Goal: Task Accomplishment & Management: Complete application form

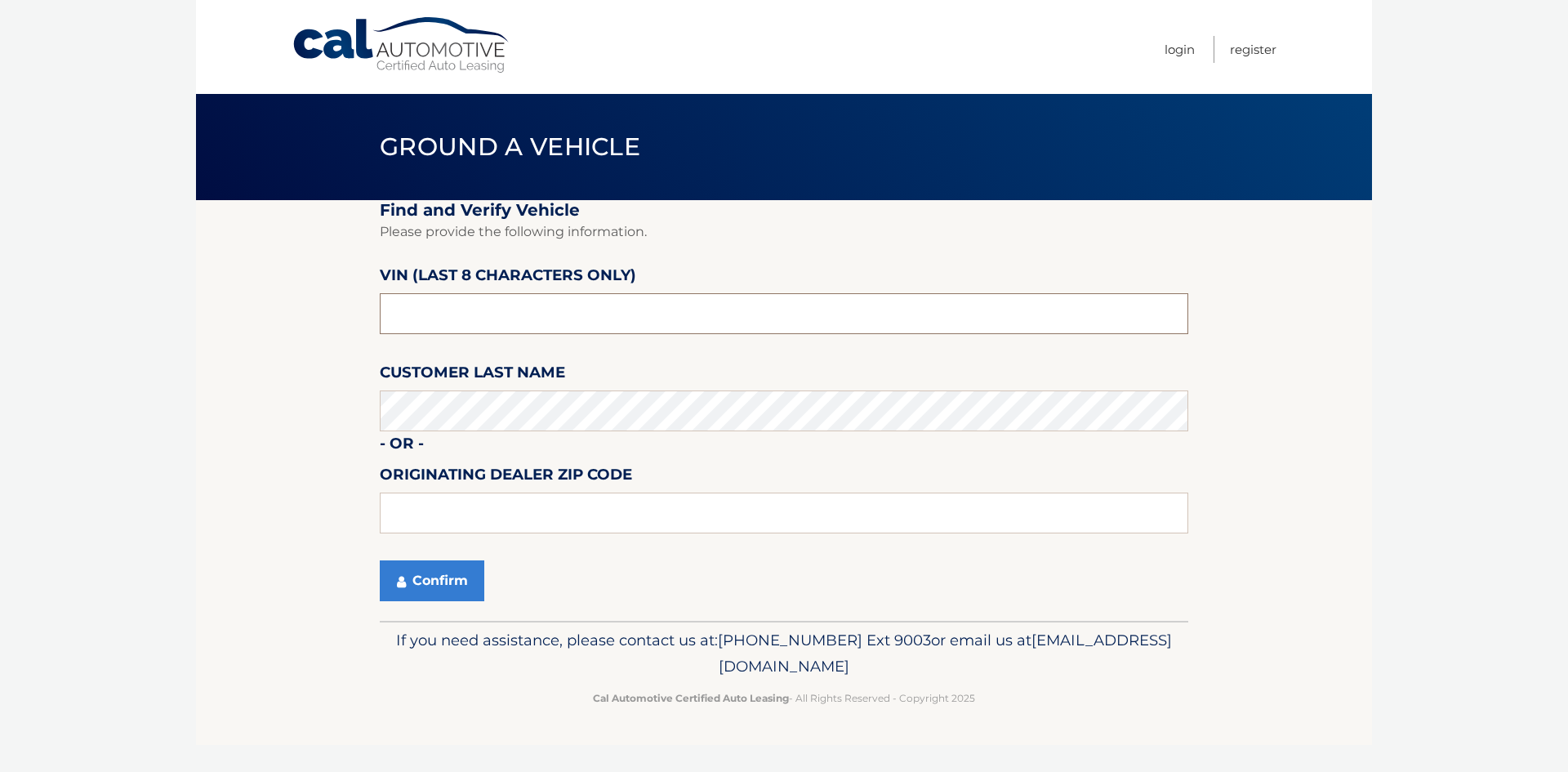
click at [481, 304] on input "text" at bounding box center [784, 313] width 809 height 41
click at [390, 318] on input "l526482*" at bounding box center [784, 313] width 809 height 41
type input "pl526482"
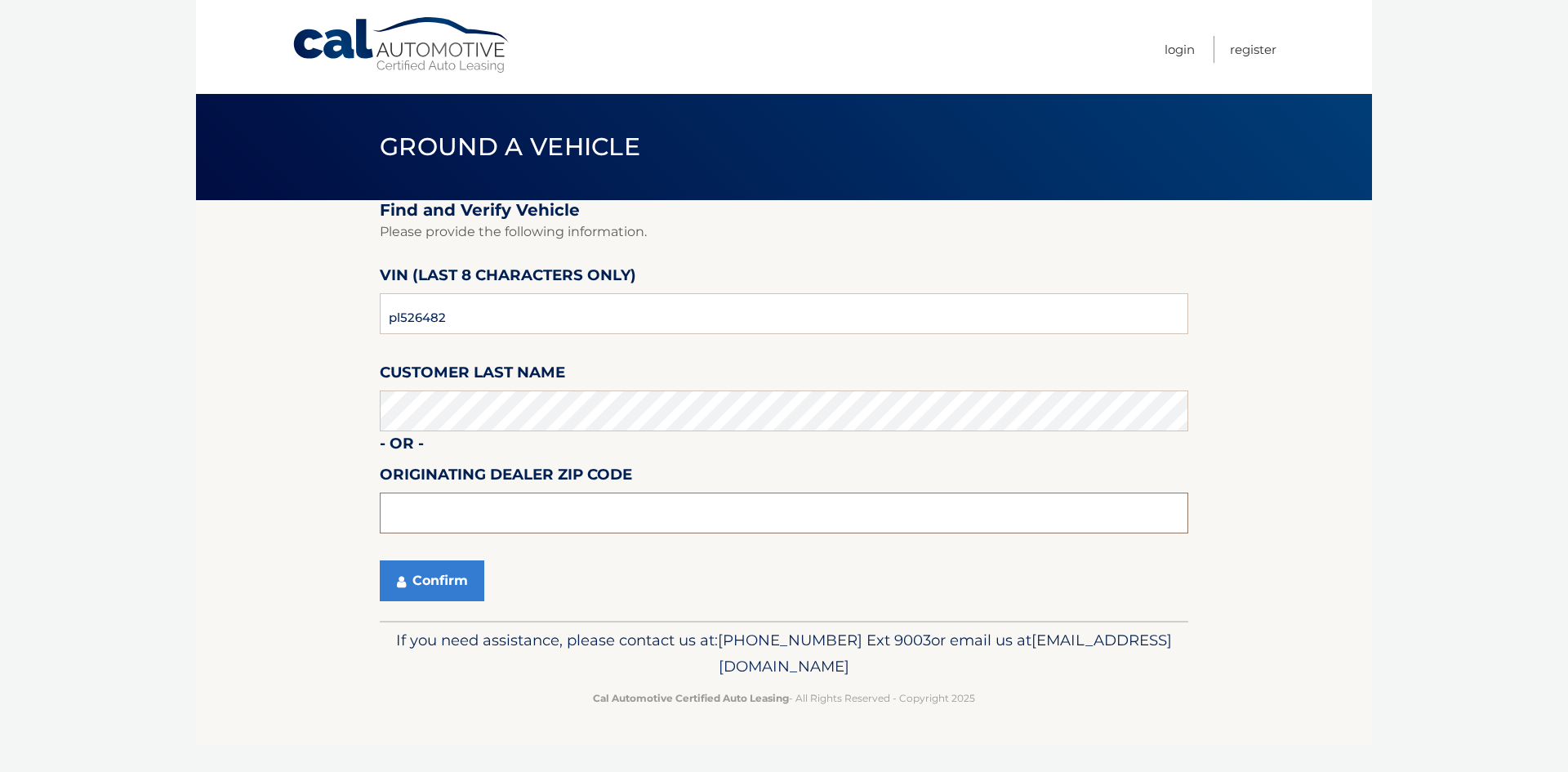
click at [431, 514] on input "text" at bounding box center [784, 513] width 809 height 41
type input "33411"
click at [419, 572] on button "Confirm" at bounding box center [431, 581] width 104 height 41
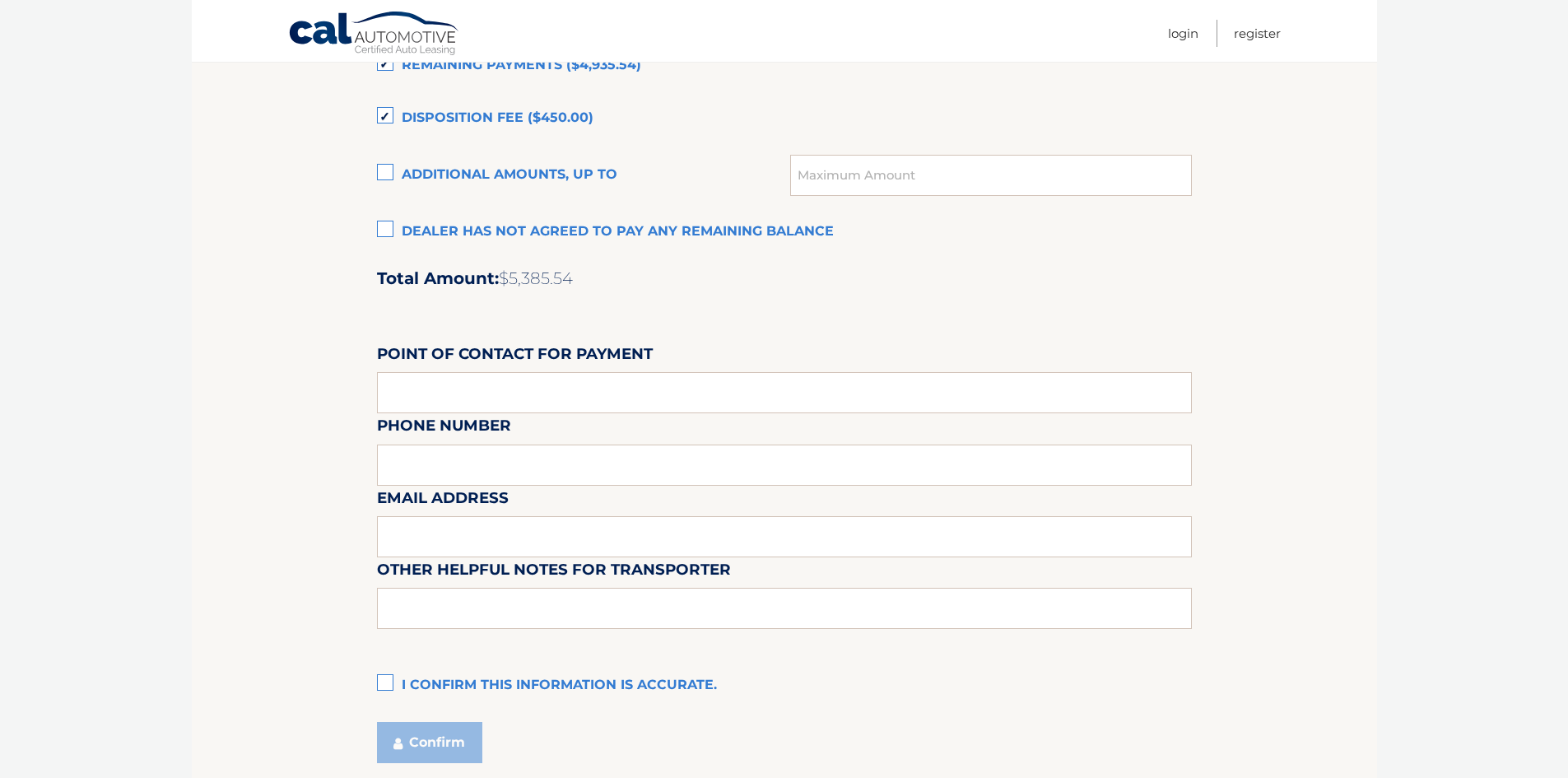
scroll to position [1352, 0]
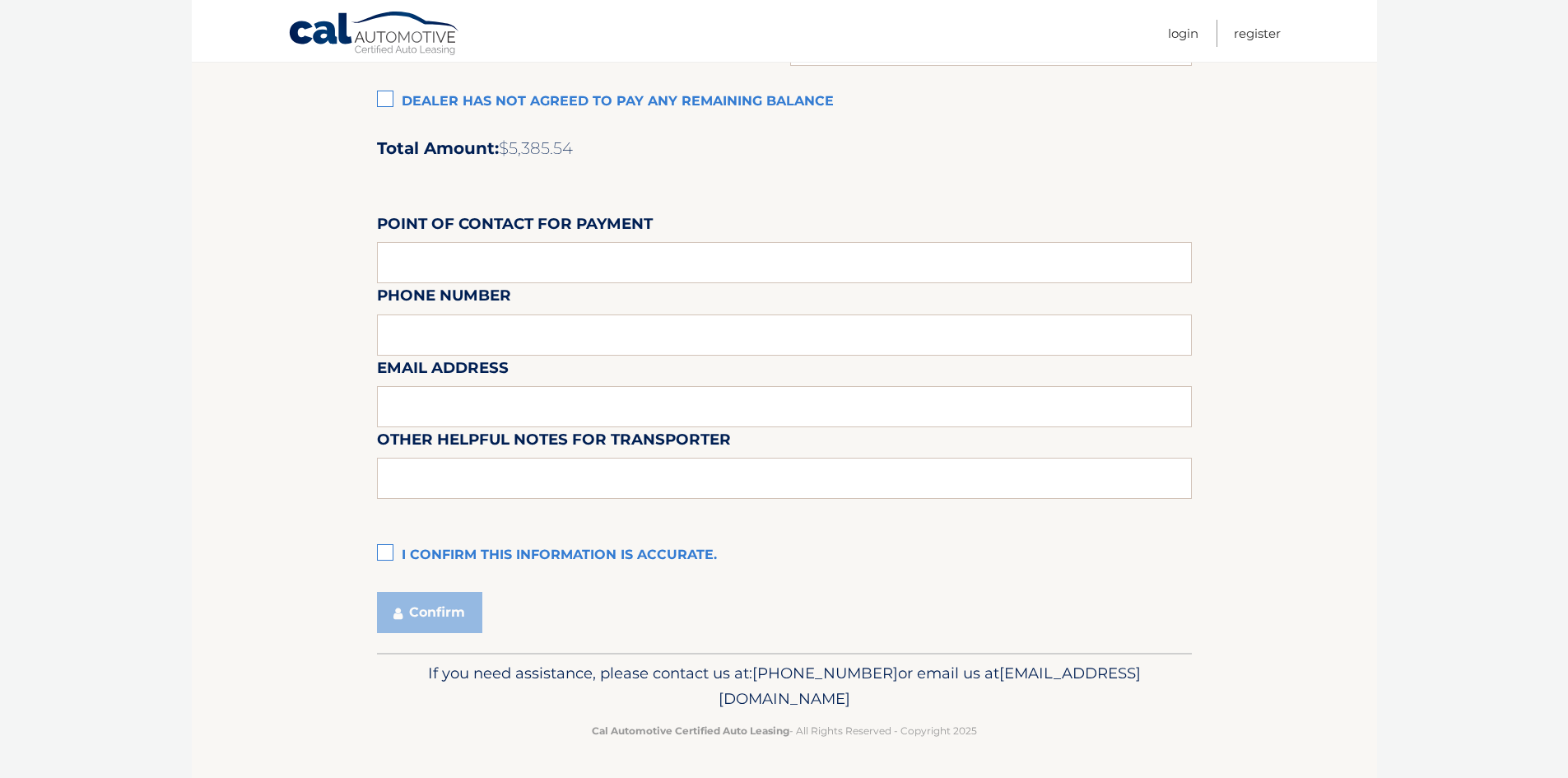
click at [385, 553] on label "I confirm this information is accurate." at bounding box center [784, 555] width 815 height 33
click at [0, 0] on input "I confirm this information is accurate." at bounding box center [0, 0] width 0 height 0
click at [443, 615] on button "Confirm" at bounding box center [429, 612] width 105 height 41
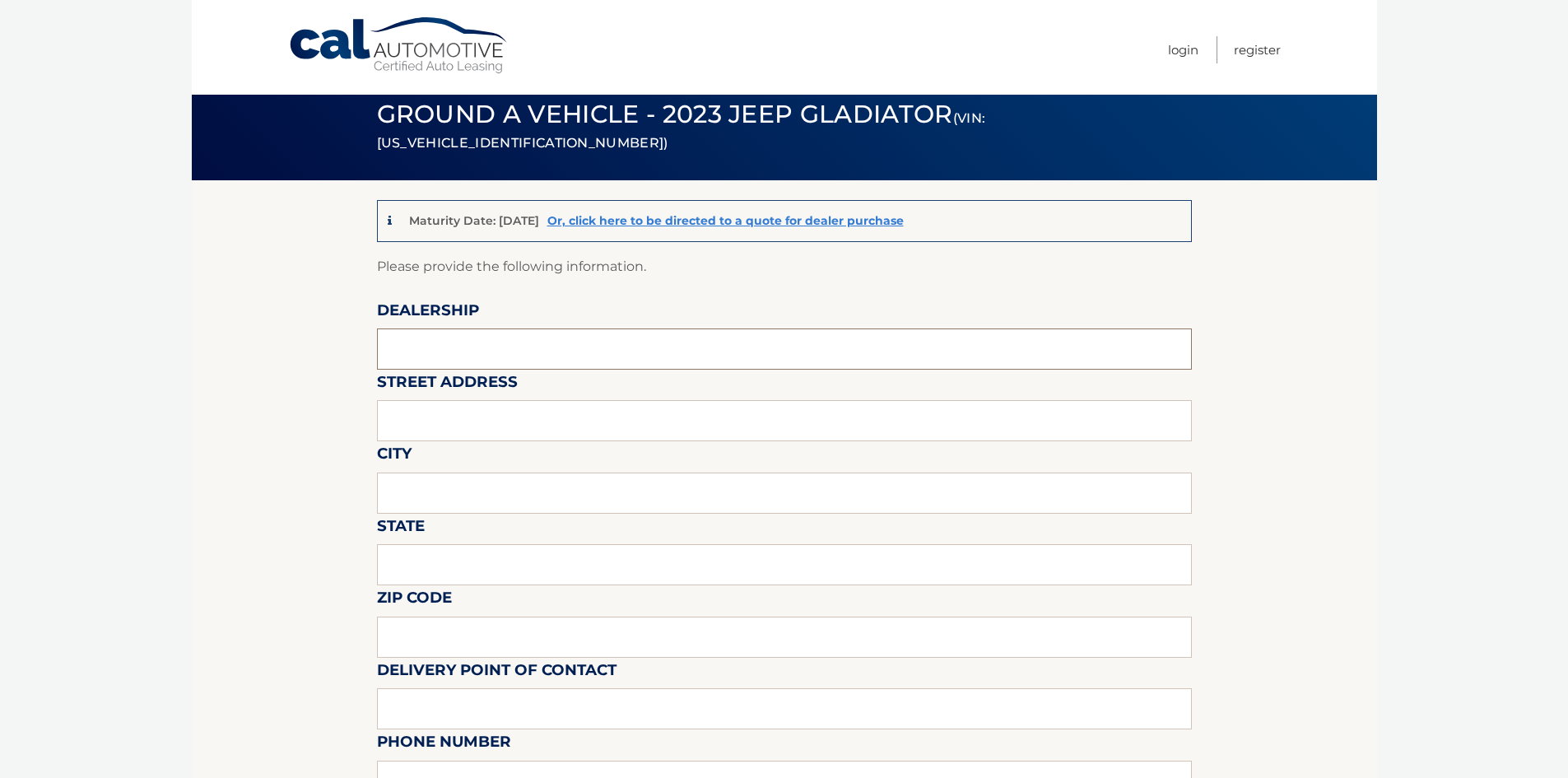
scroll to position [21, 0]
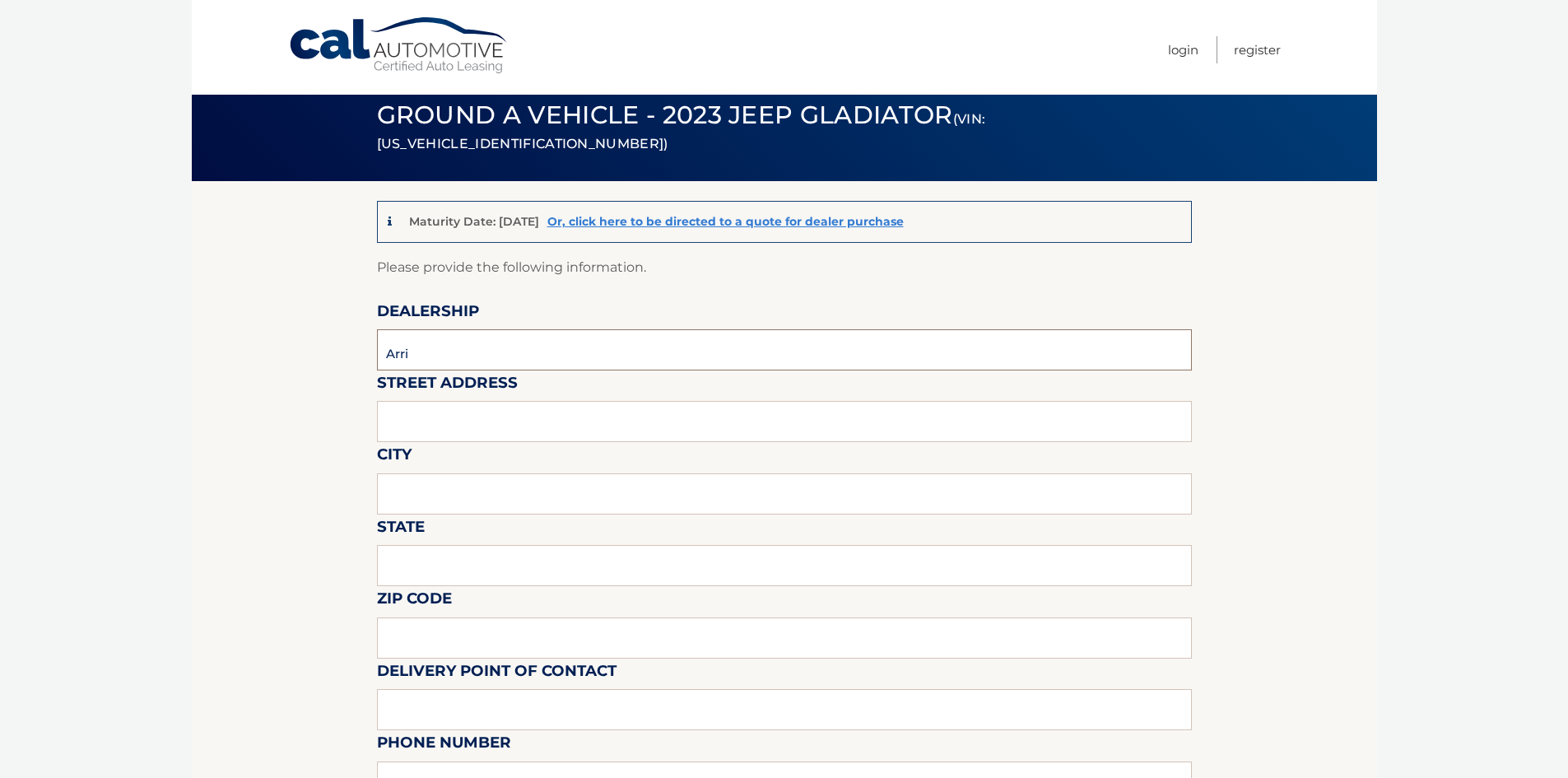
type input "Arrigo CDJR West Palm Beach"
type input "6500 Okeechobee Blvd"
type input "West Palm Beach"
type input "FL"
type input "33411"
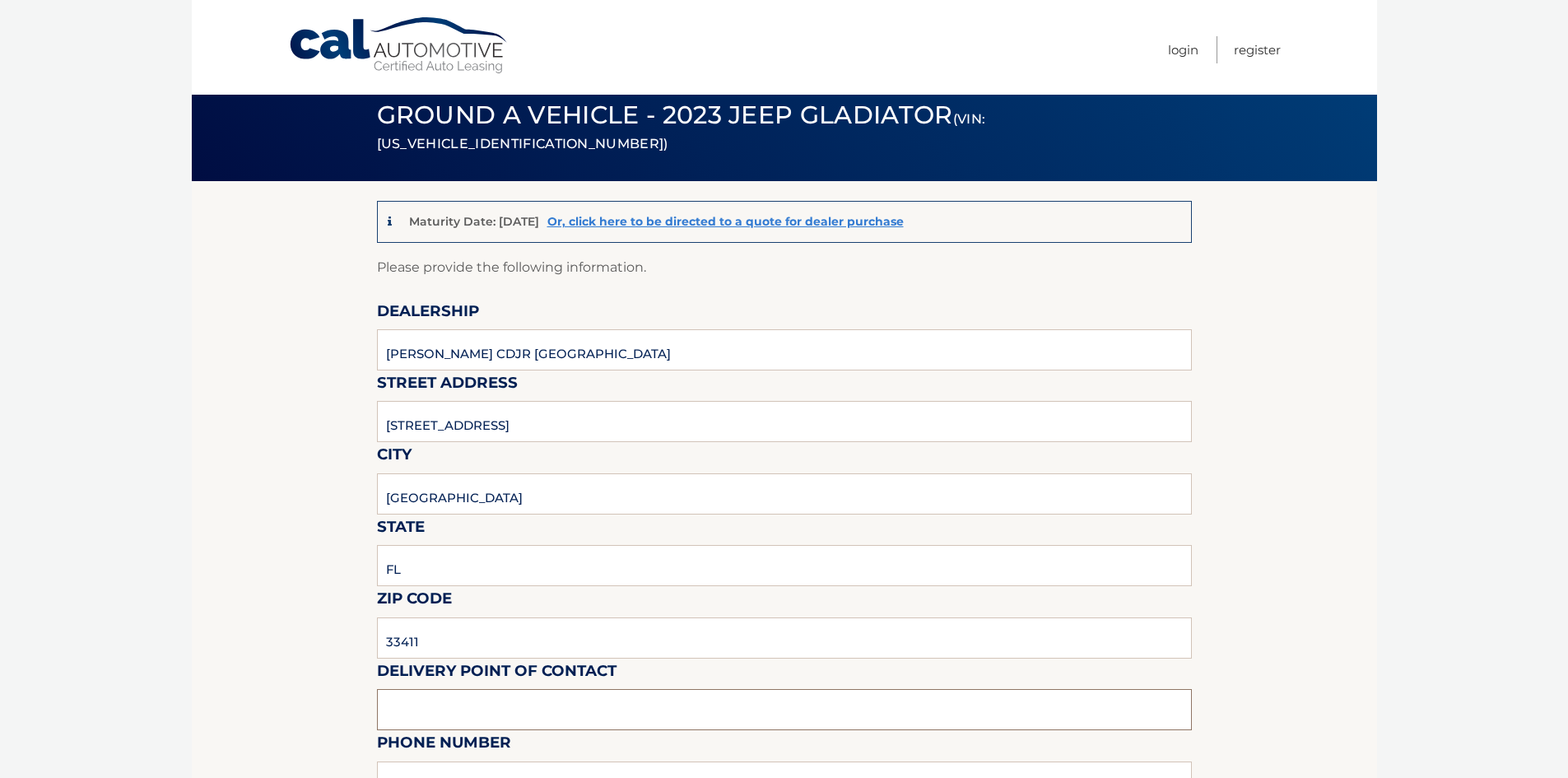
type input "Vince Leone"
type input "5616845043"
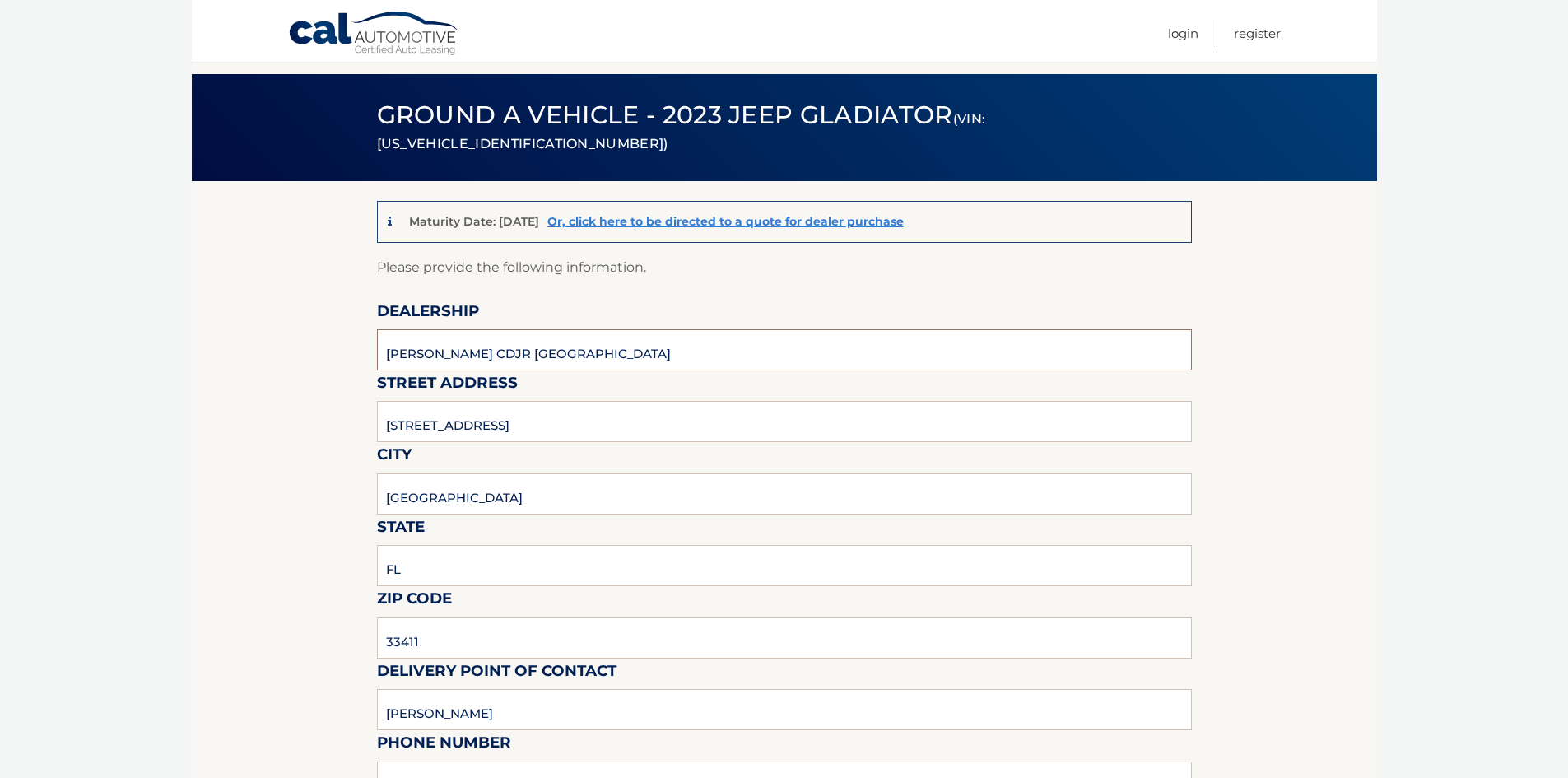
scroll to position [267, 0]
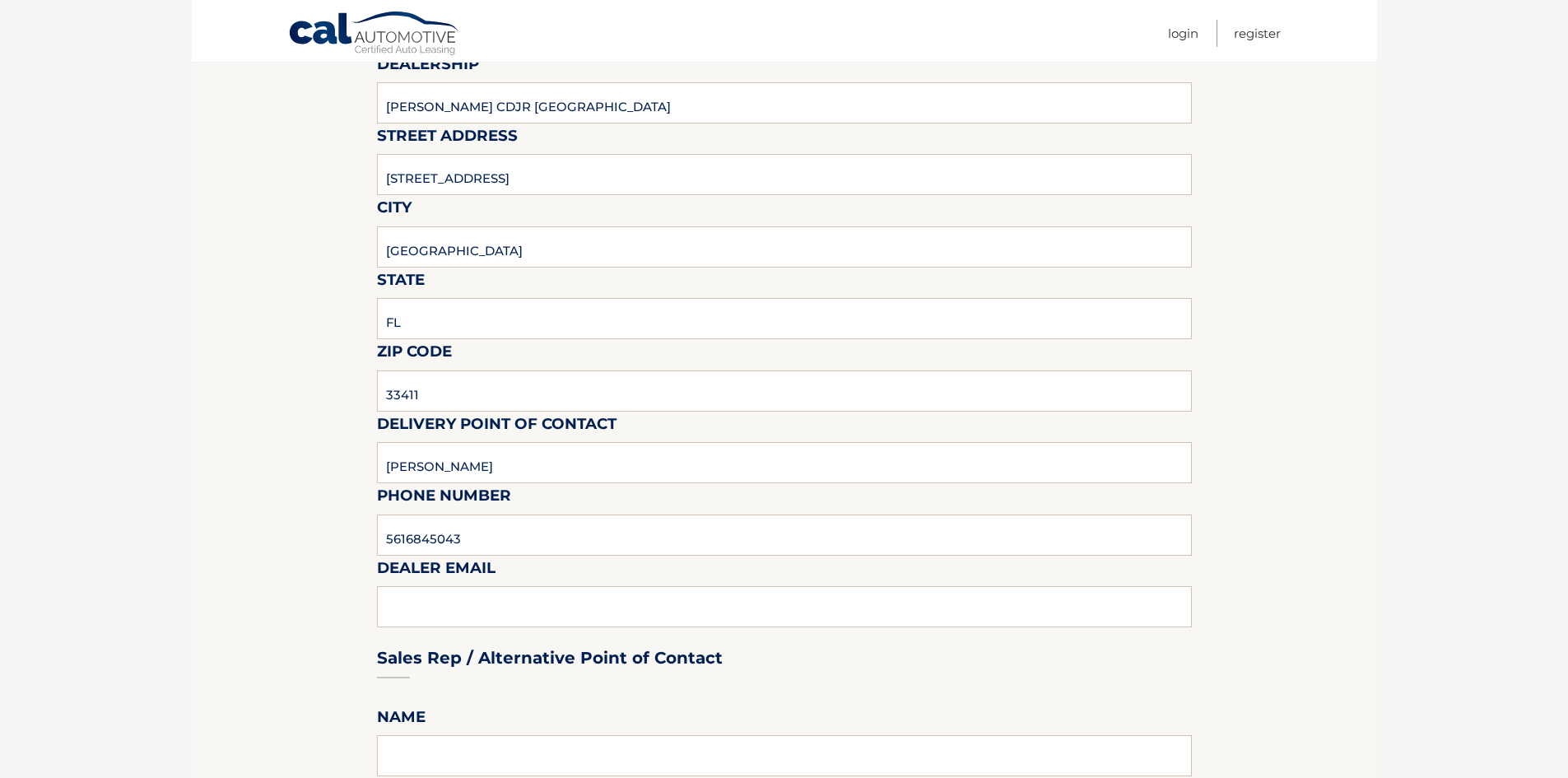
click at [528, 602] on div "Sales Rep / Alternative Point of Contact" at bounding box center [784, 627] width 815 height 116
click at [400, 591] on div "Sales Rep / Alternative Point of Contact" at bounding box center [784, 627] width 815 height 116
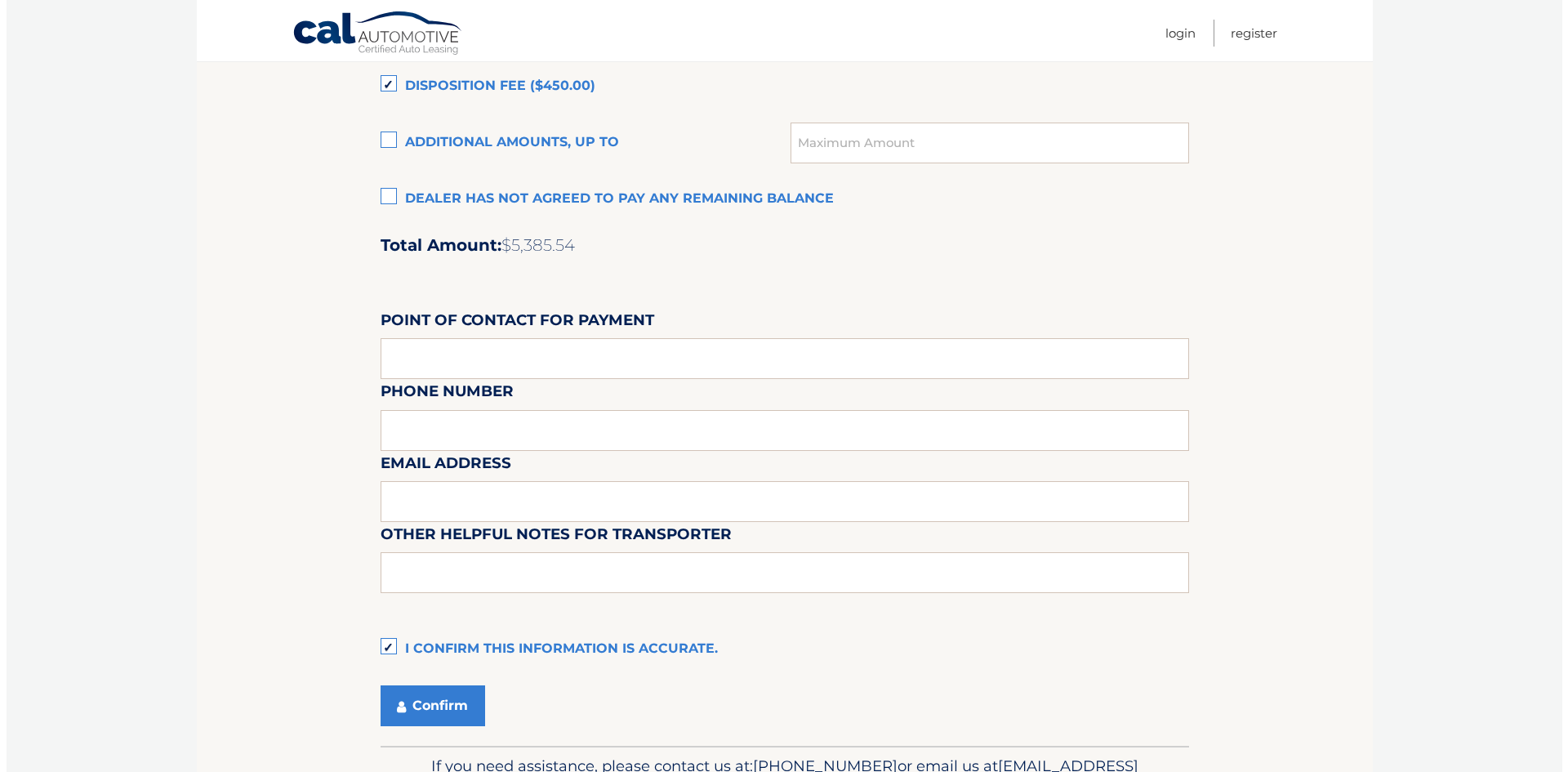
scroll to position [1342, 0]
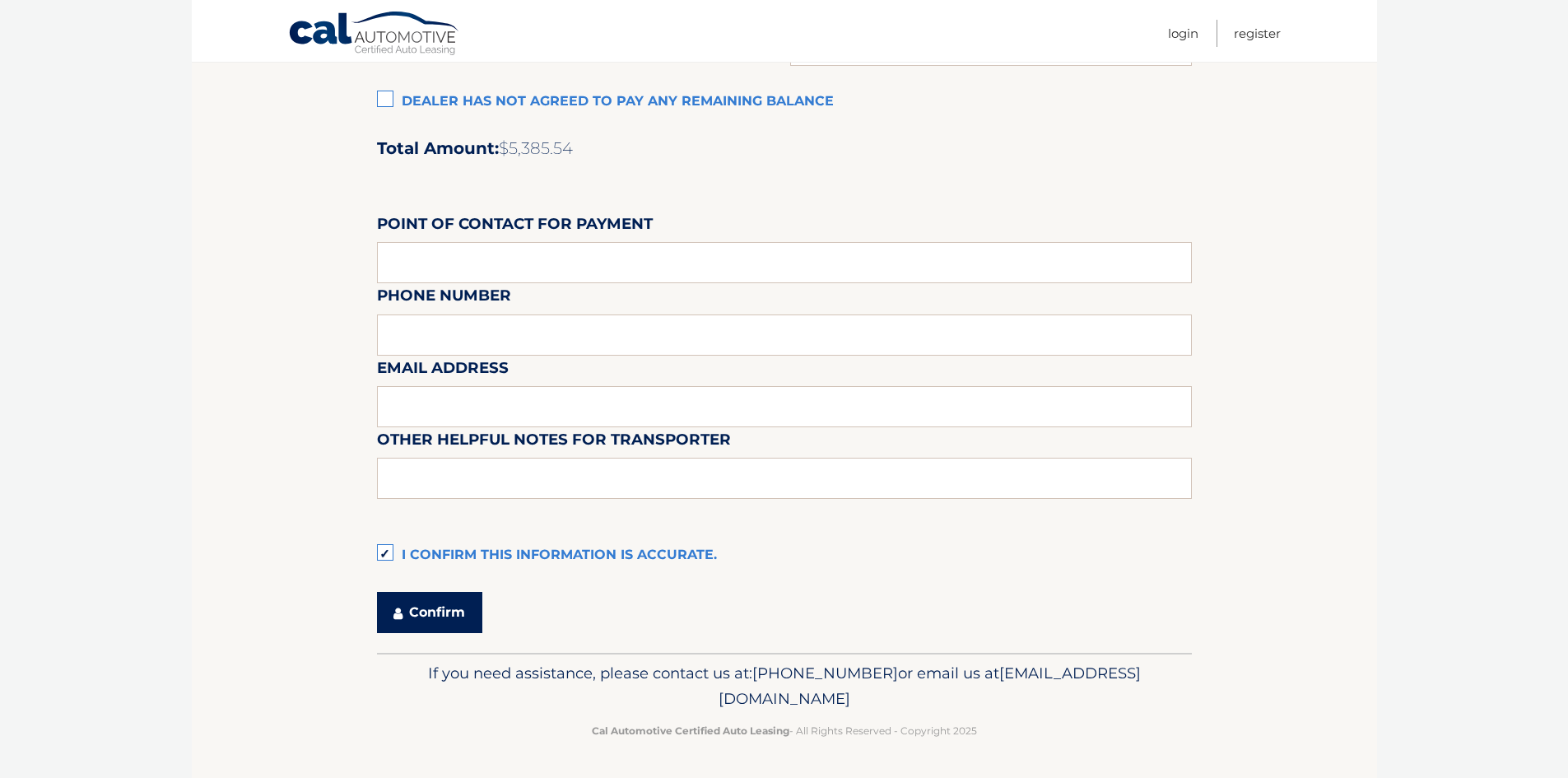
click at [450, 605] on button "Confirm" at bounding box center [429, 612] width 105 height 41
